Goal: Transaction & Acquisition: Purchase product/service

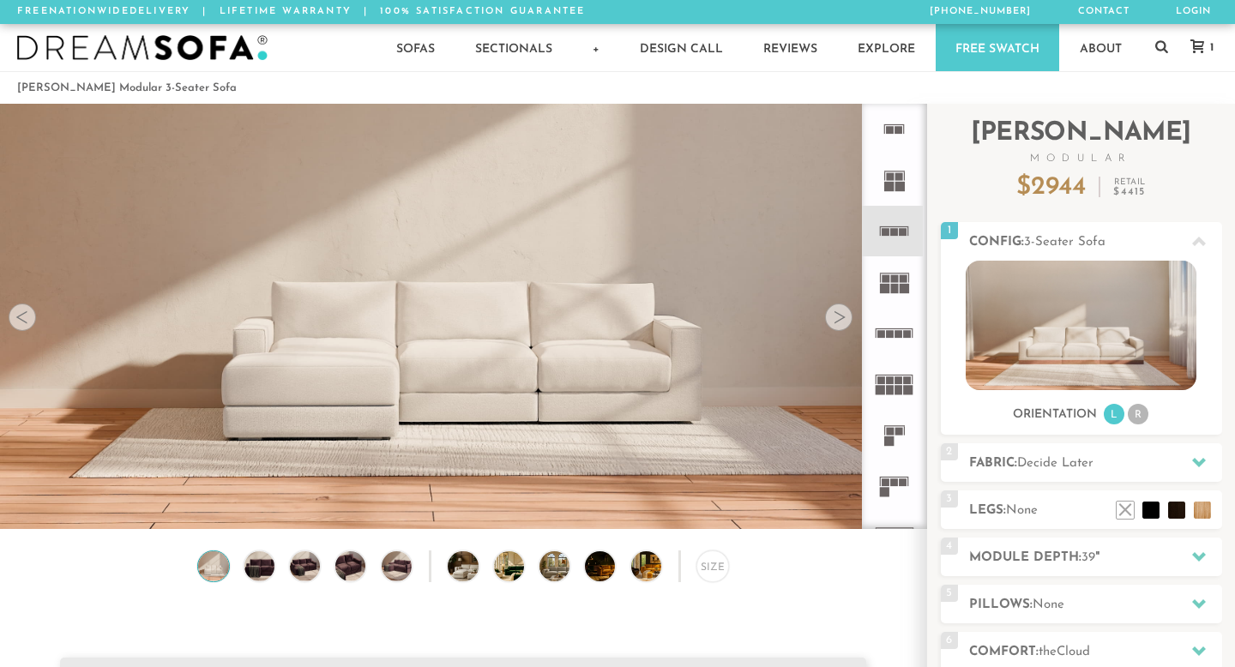
scroll to position [18854, 1235]
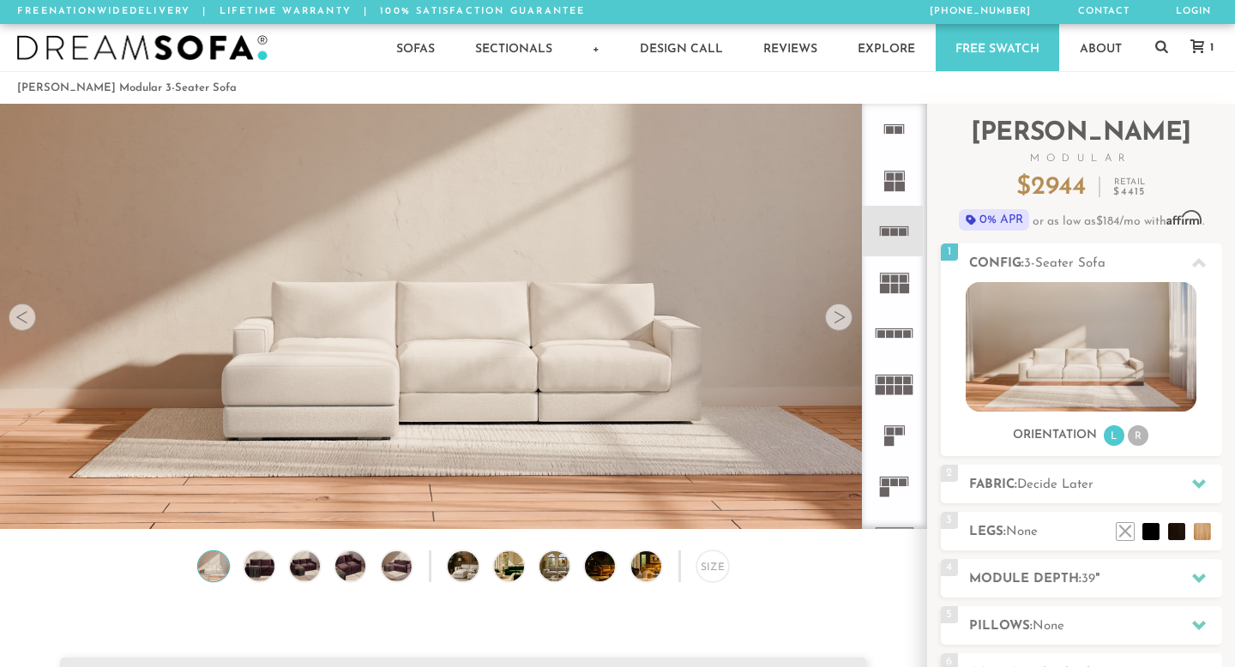
click at [894, 481] on rect at bounding box center [895, 483] width 8 height 8
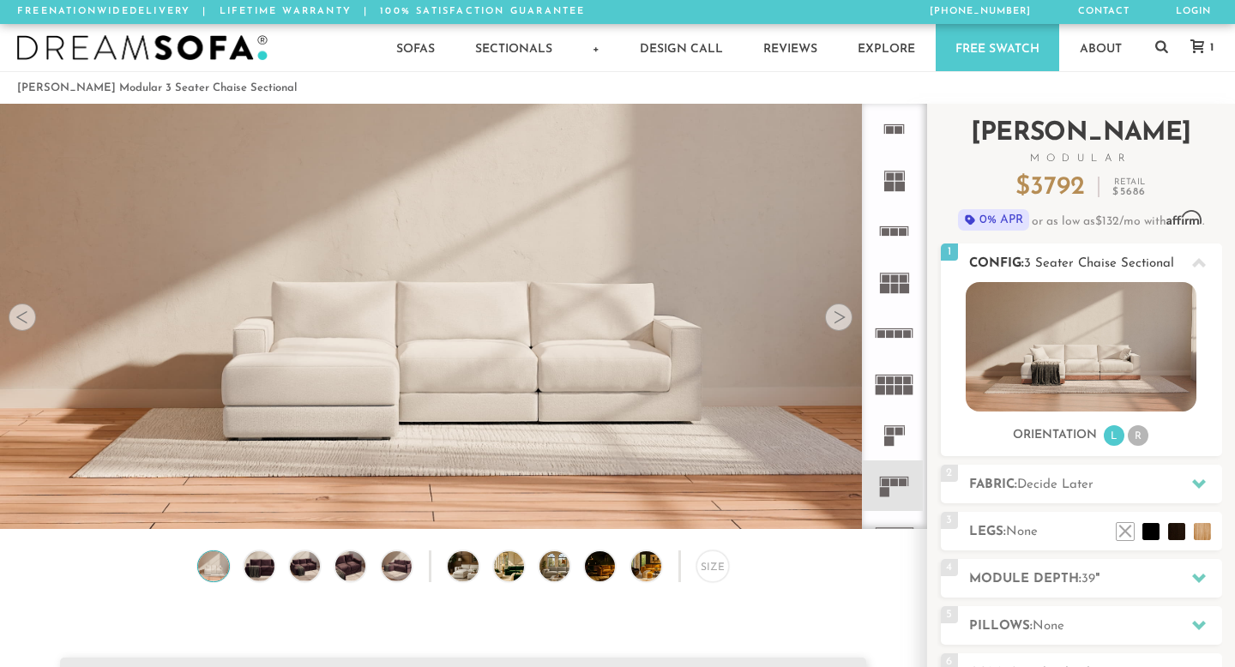
click at [1138, 437] on li "R" at bounding box center [1138, 435] width 21 height 21
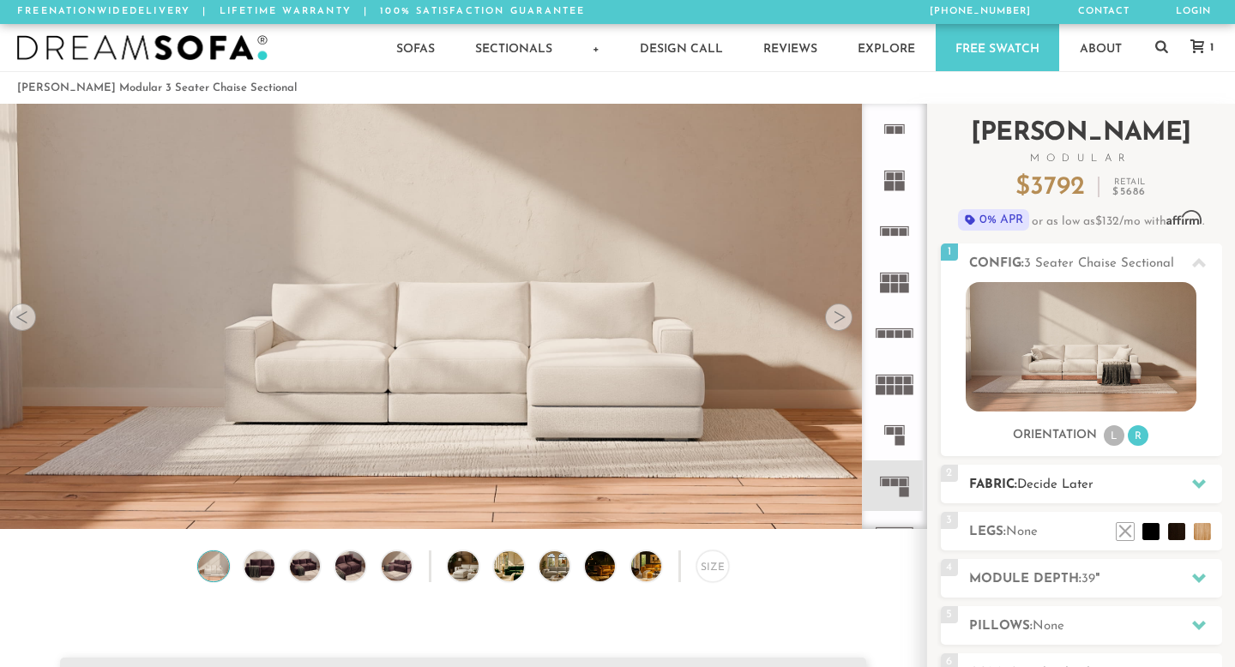
click at [1115, 485] on h2 "Fabric: Decide Later" at bounding box center [1095, 485] width 253 height 20
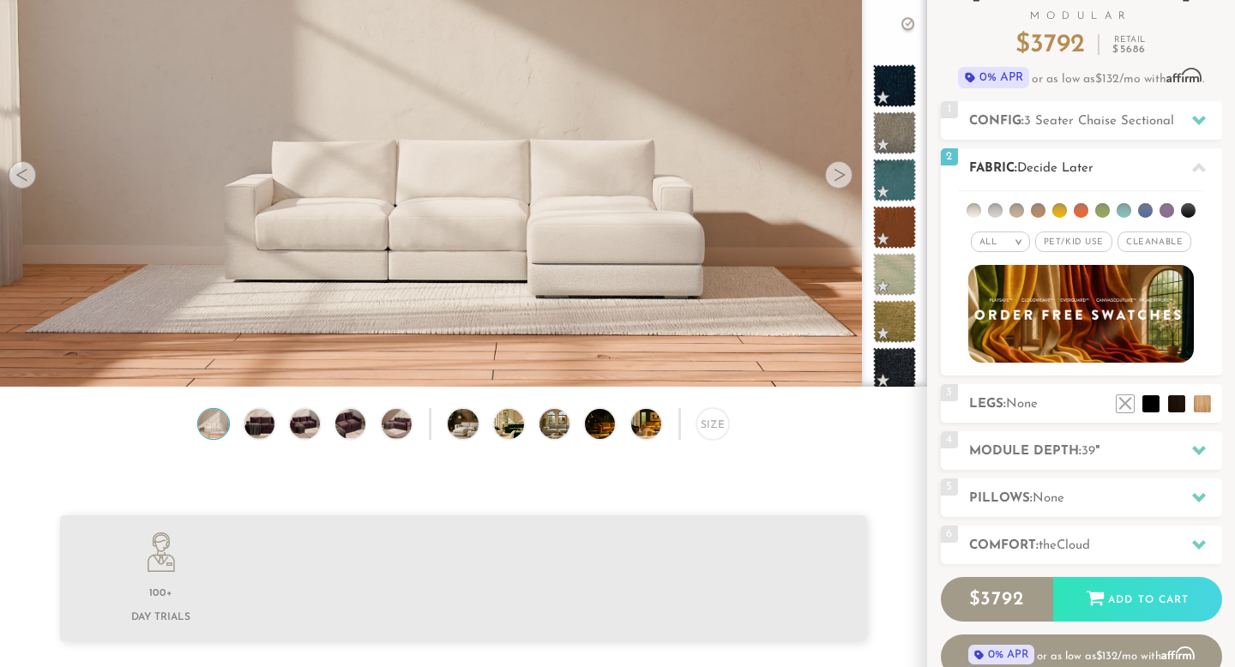
scroll to position [157, 0]
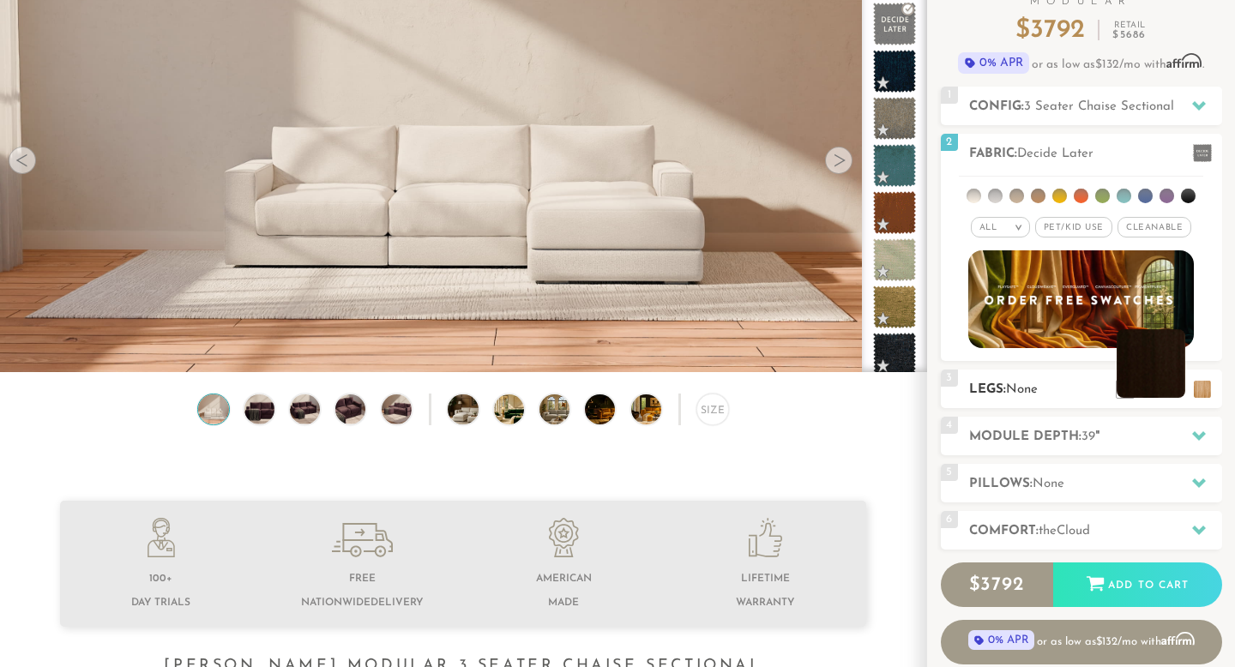
click at [1175, 389] on li at bounding box center [1151, 363] width 69 height 69
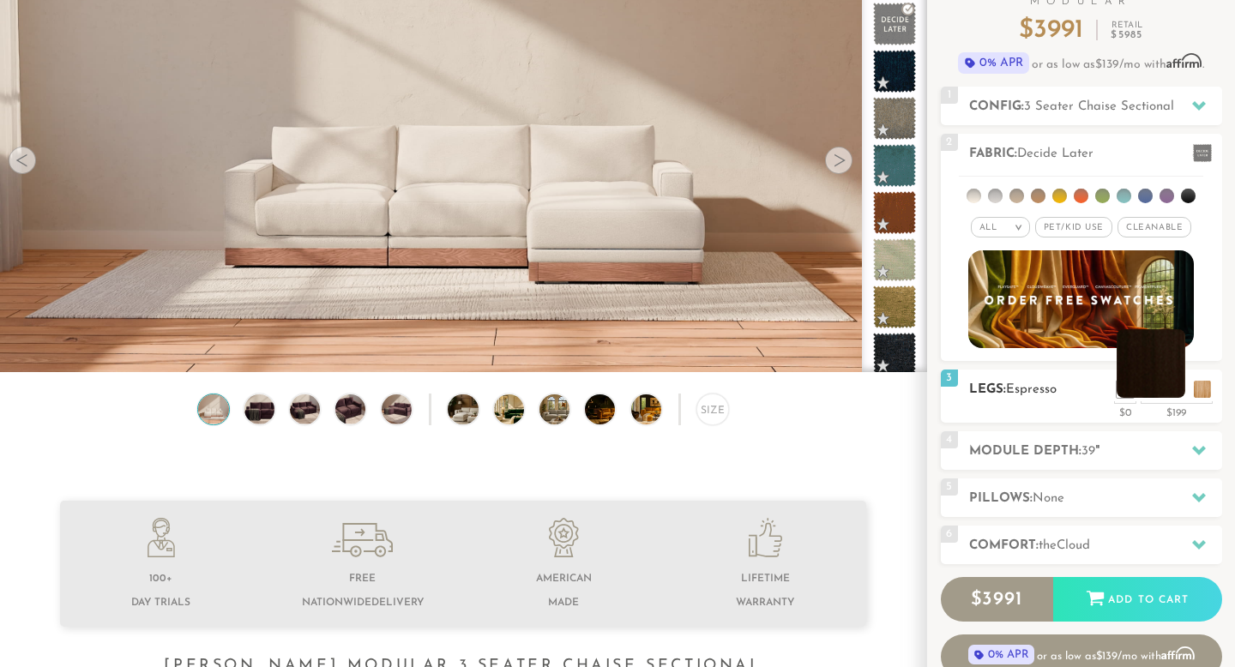
click at [1172, 390] on li at bounding box center [1151, 363] width 69 height 69
click at [1078, 407] on div "3 Legs: Espresso $0 $199 Nailheads:" at bounding box center [1081, 396] width 281 height 53
click at [1114, 391] on li at bounding box center [1099, 363] width 69 height 69
